Goal: Check status: Check status

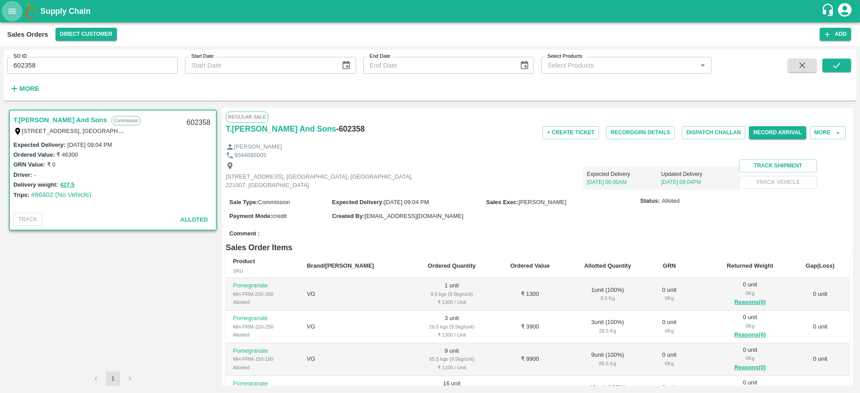
click at [13, 7] on icon "open drawer" at bounding box center [12, 11] width 10 height 10
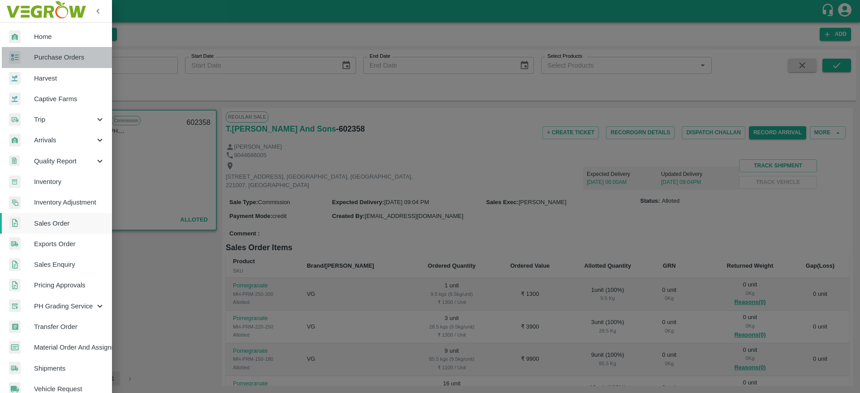
click at [59, 59] on span "Purchase Orders" at bounding box center [69, 57] width 71 height 10
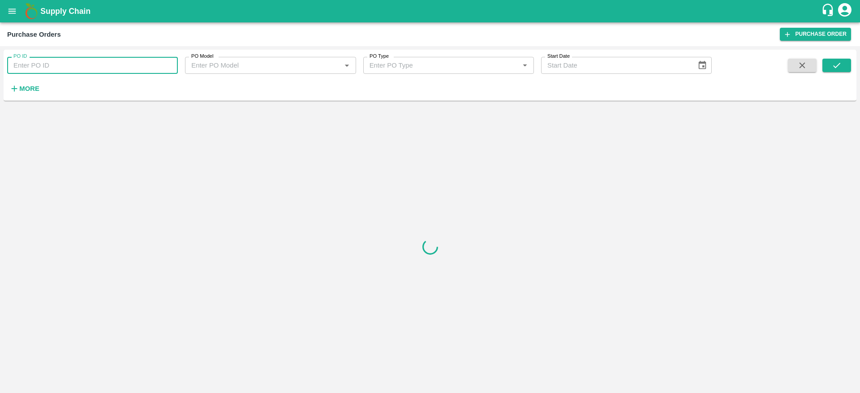
click at [142, 69] on input "PO ID" at bounding box center [92, 65] width 171 height 17
type input "166625"
click at [829, 64] on button "submit" at bounding box center [837, 65] width 29 height 13
